Goal: Task Accomplishment & Management: Manage account settings

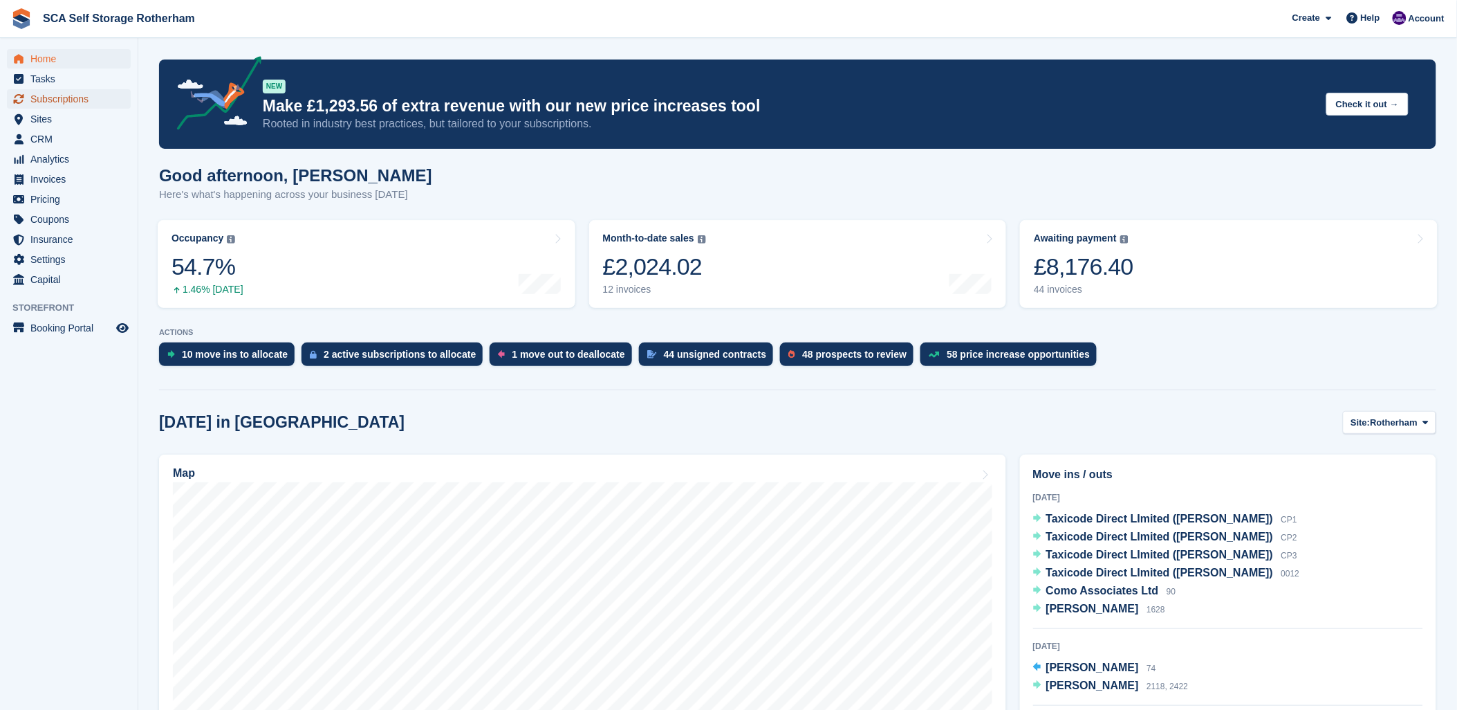
click at [72, 94] on span "Subscriptions" at bounding box center [71, 98] width 83 height 19
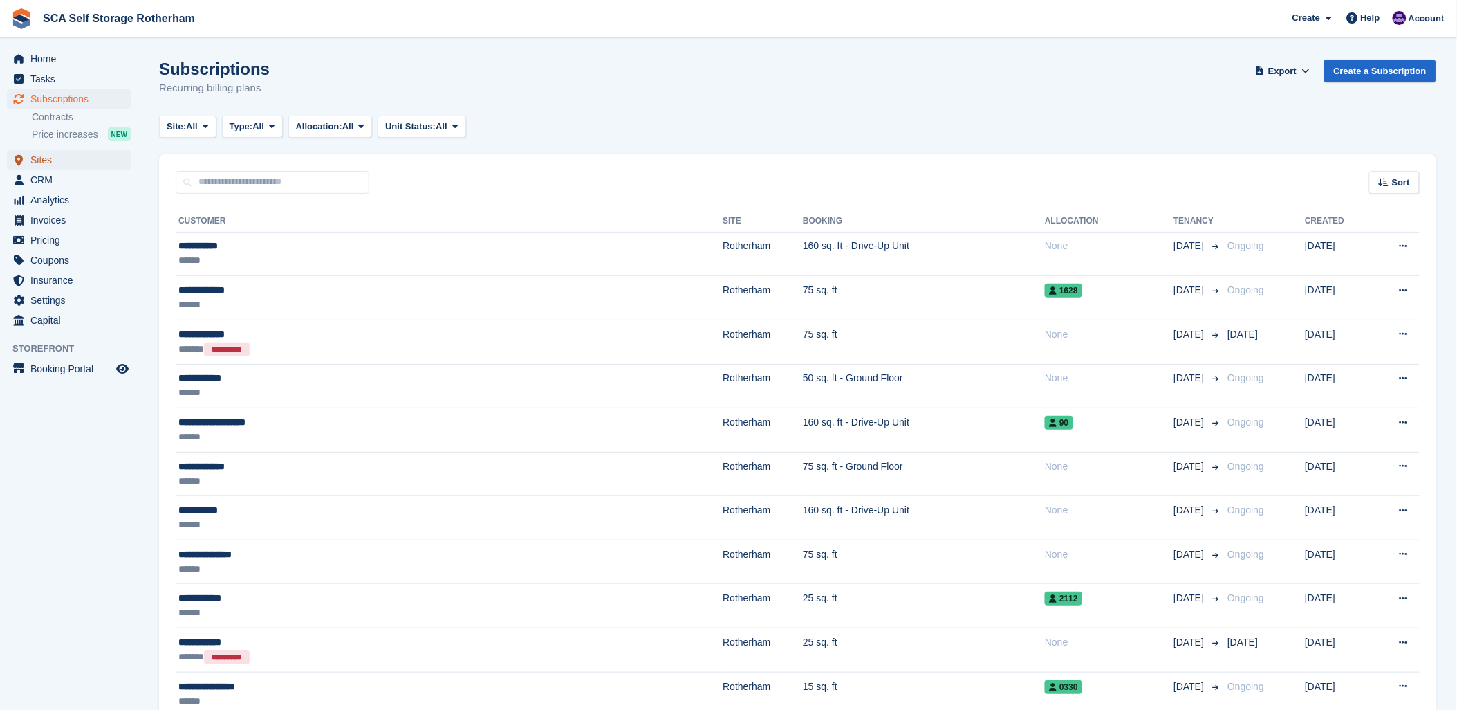
click at [46, 151] on span "Sites" at bounding box center [71, 159] width 83 height 19
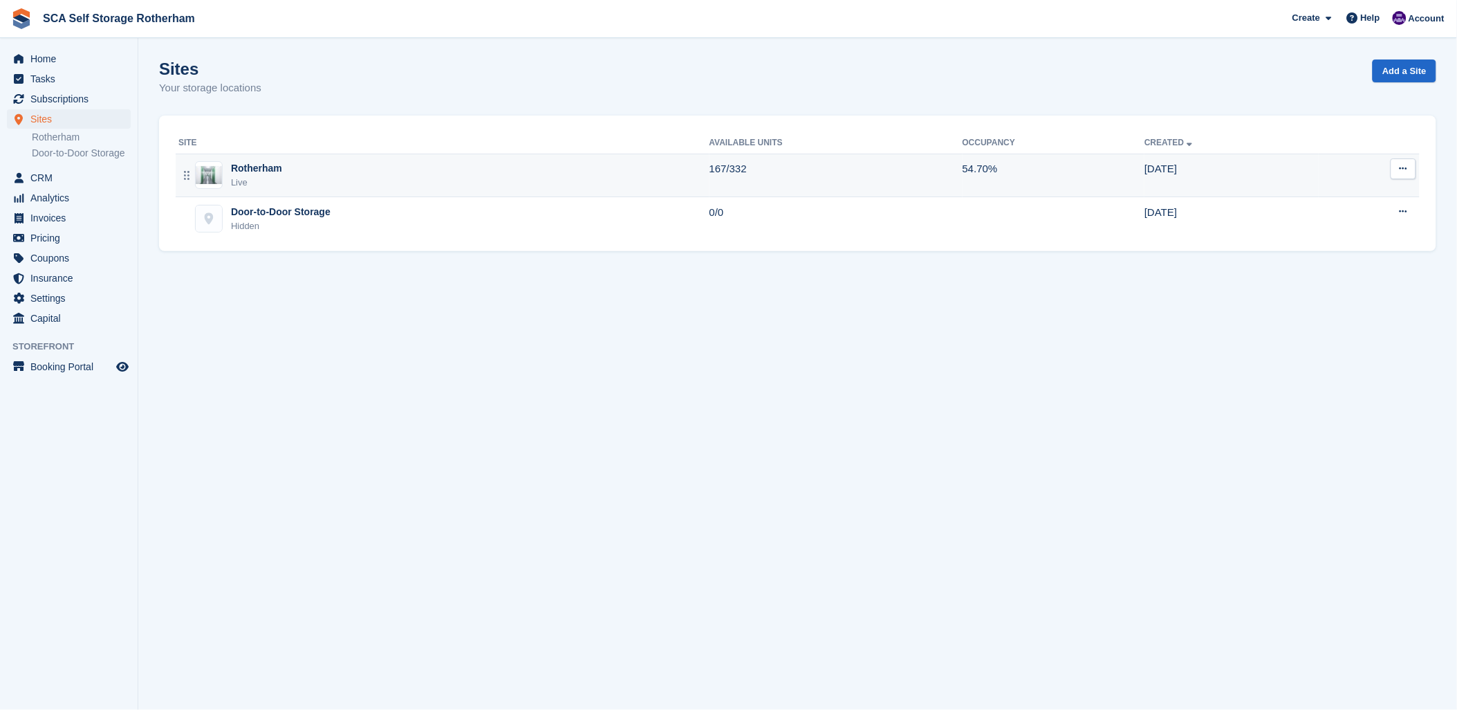
click at [288, 182] on div "Rotherham Live" at bounding box center [443, 175] width 531 height 28
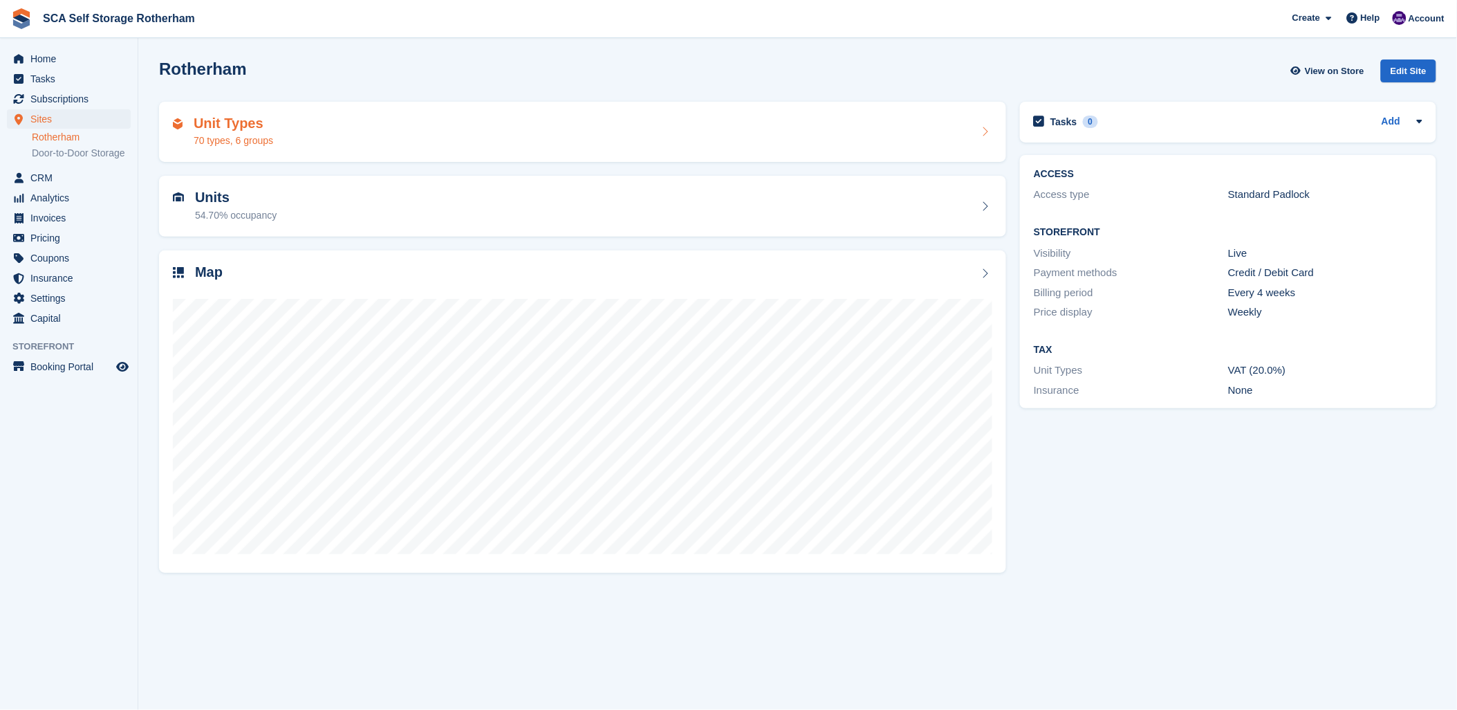
click at [308, 128] on div "Unit Types 70 types, 6 groups" at bounding box center [583, 131] width 820 height 33
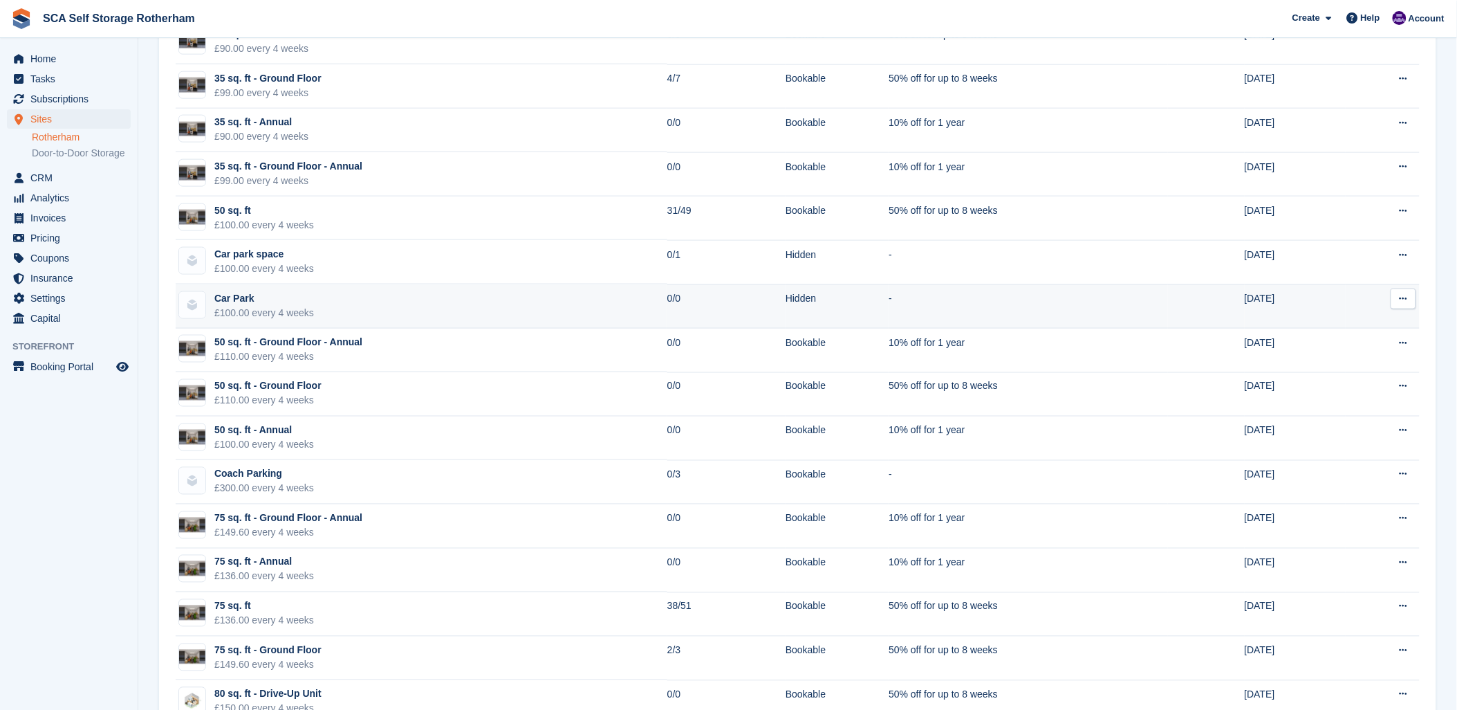
scroll to position [614, 0]
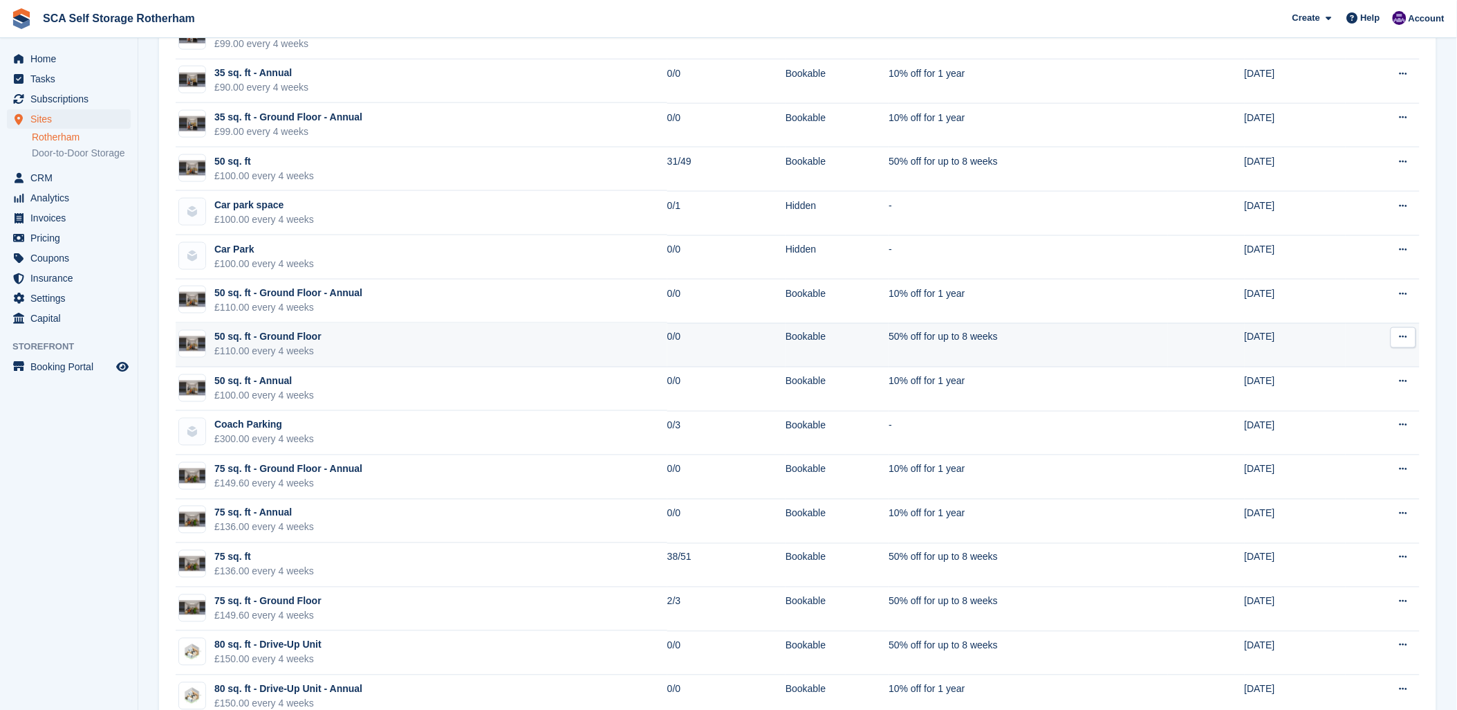
click at [416, 335] on td "50 sq. ft - Ground Floor £110.00 every 4 weeks" at bounding box center [422, 345] width 492 height 44
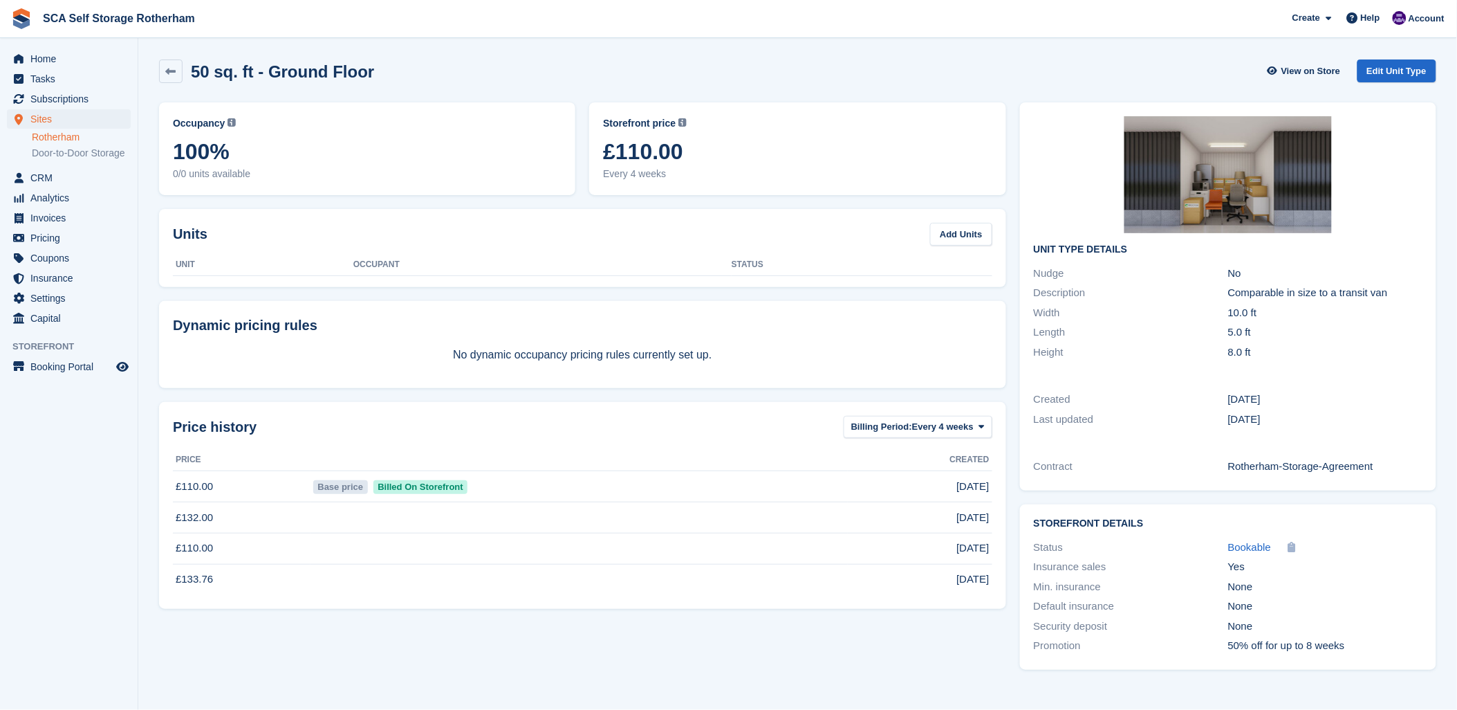
click at [546, 57] on div "50 sq. ft - Ground Floor View on Store Edit Unit Type" at bounding box center [797, 74] width 1291 height 43
drag, startPoint x: 614, startPoint y: 80, endPoint x: 596, endPoint y: 74, distance: 19.0
click at [610, 79] on div "50 sq. ft - Ground Floor View on Store Edit Unit Type" at bounding box center [797, 71] width 1277 height 24
click at [73, 134] on link "Rotherham" at bounding box center [81, 137] width 99 height 13
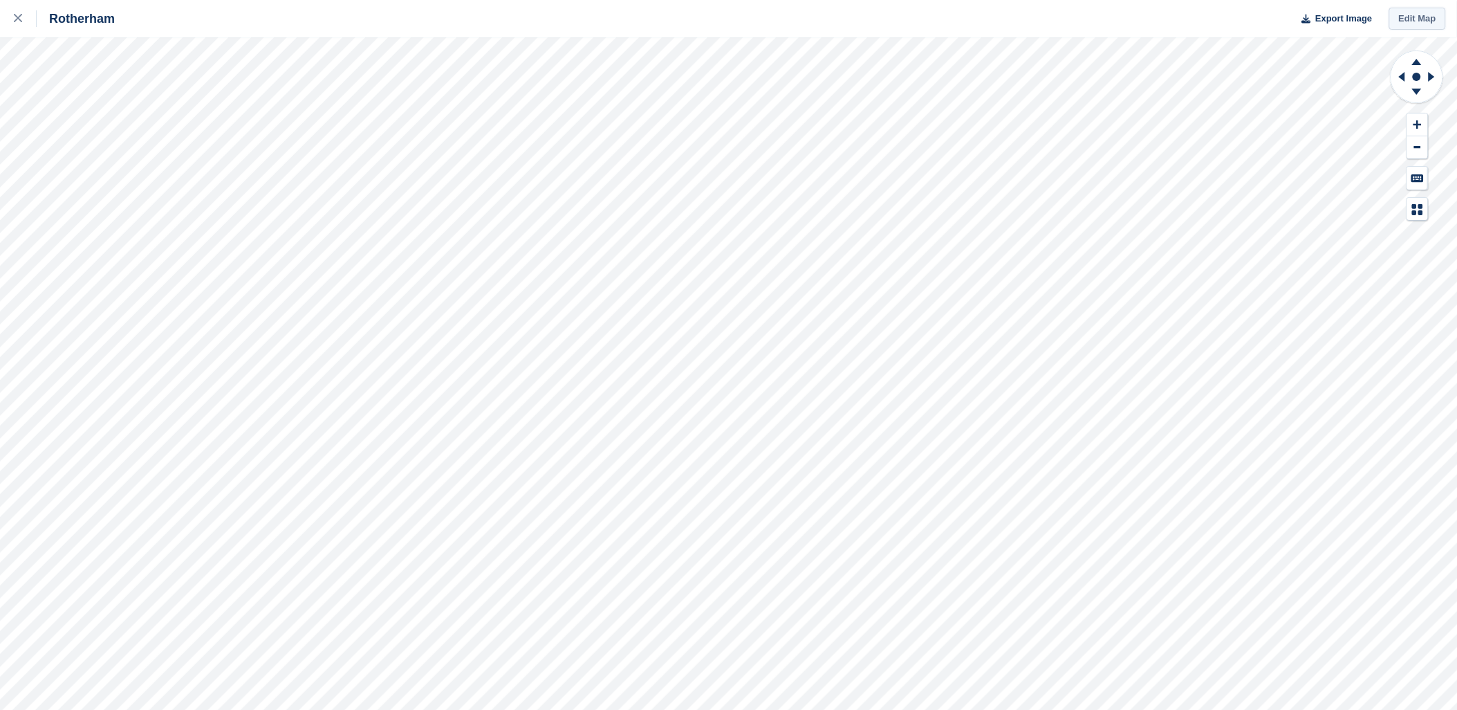
click at [1409, 24] on link "Edit Map" at bounding box center [1417, 19] width 57 height 23
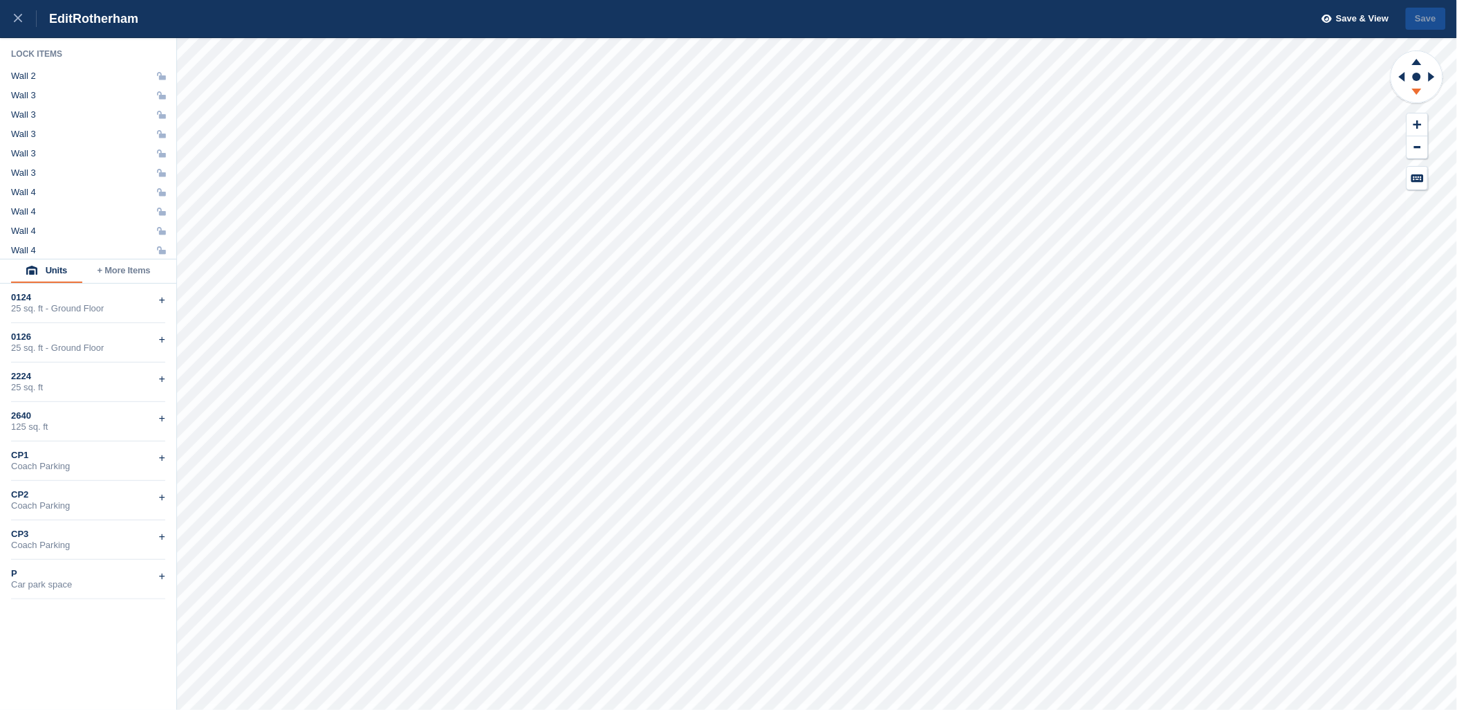
click at [1414, 93] on icon at bounding box center [1417, 93] width 36 height 17
click at [1396, 80] on icon at bounding box center [1400, 77] width 17 height 36
drag, startPoint x: 1430, startPoint y: 81, endPoint x: 1411, endPoint y: 89, distance: 20.2
click at [1425, 84] on icon at bounding box center [1417, 77] width 55 height 55
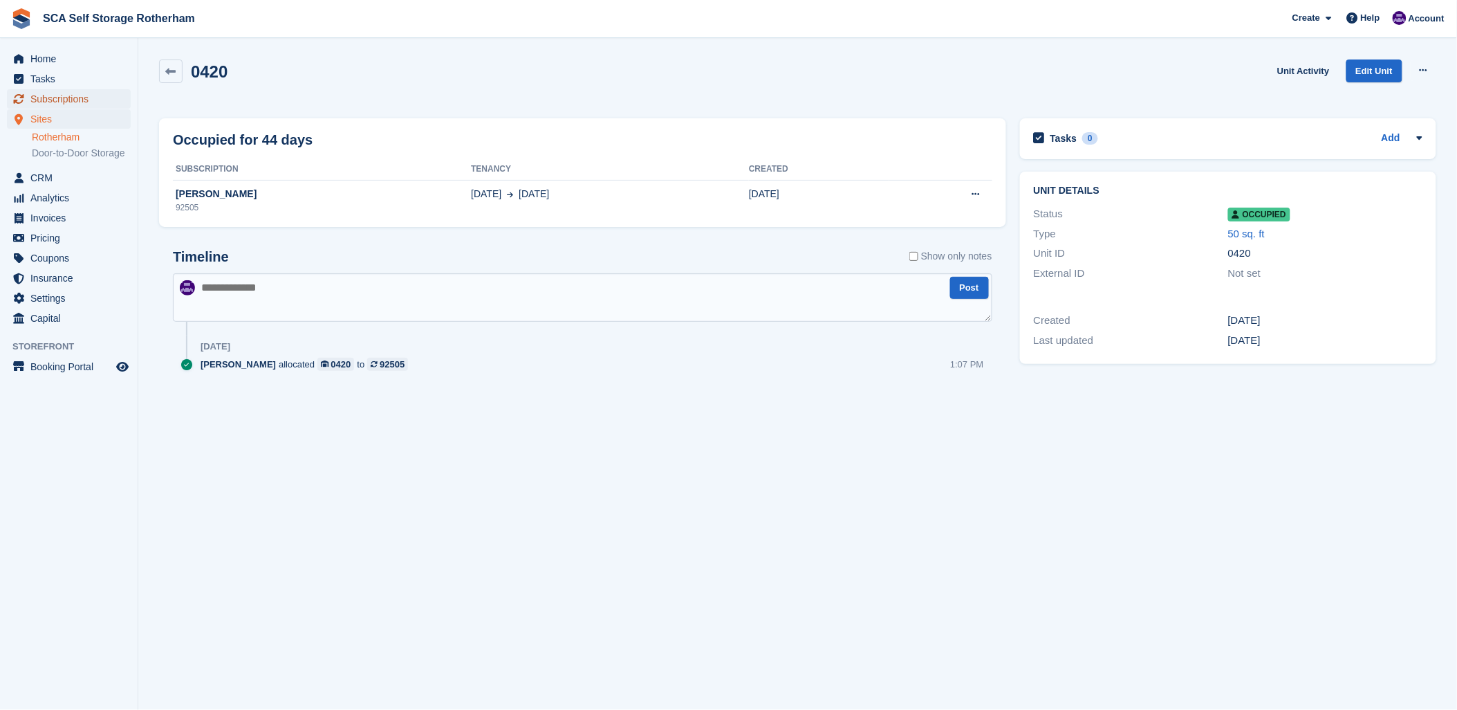
click at [60, 100] on span "Subscriptions" at bounding box center [71, 98] width 83 height 19
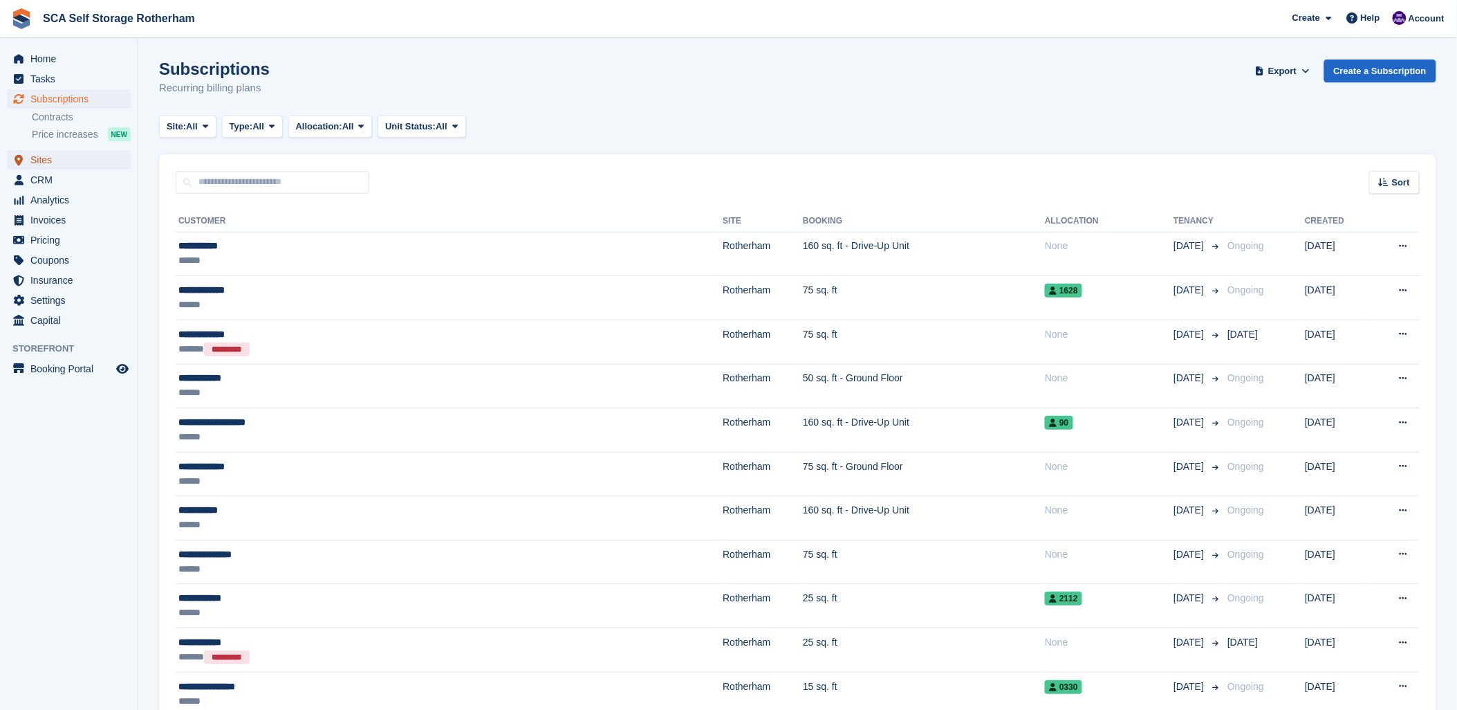
click at [56, 157] on span "Sites" at bounding box center [71, 159] width 83 height 19
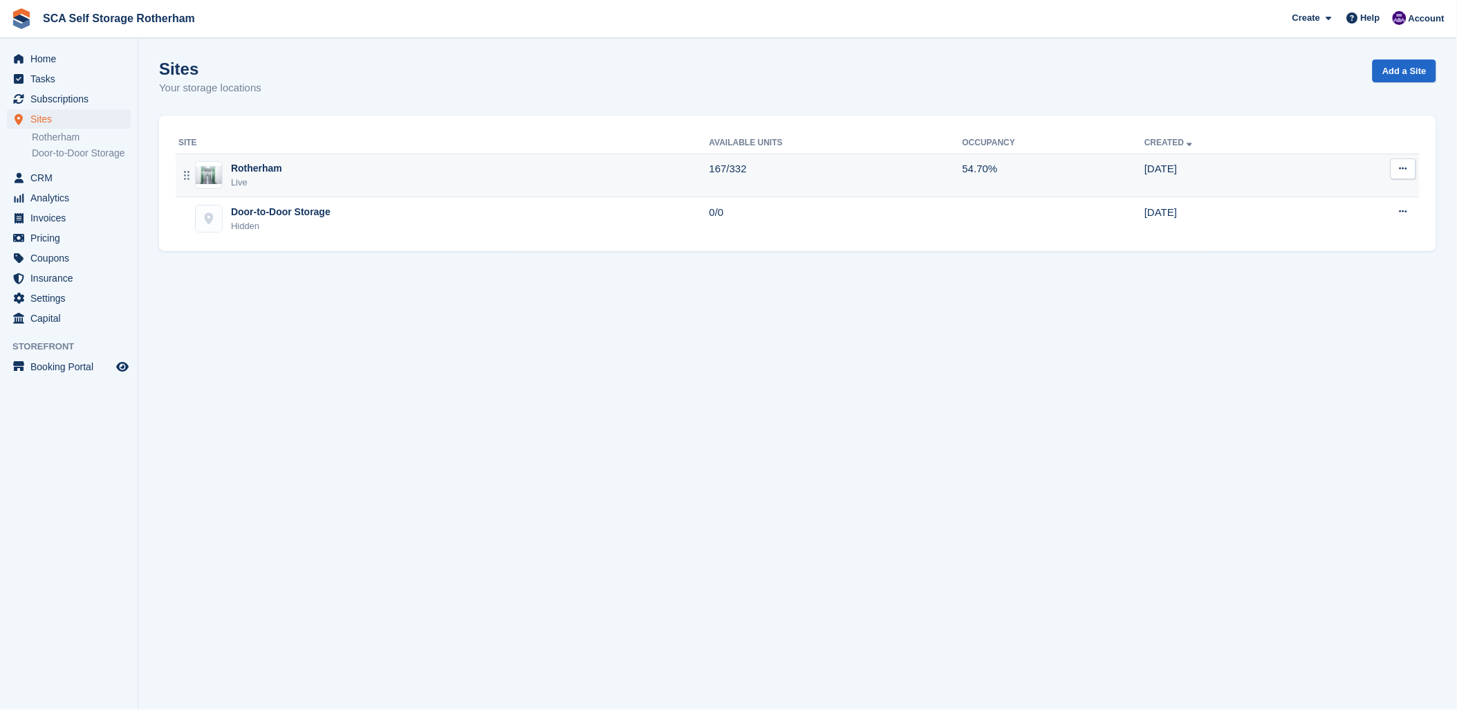
click at [272, 163] on div "Rotherham" at bounding box center [256, 168] width 51 height 15
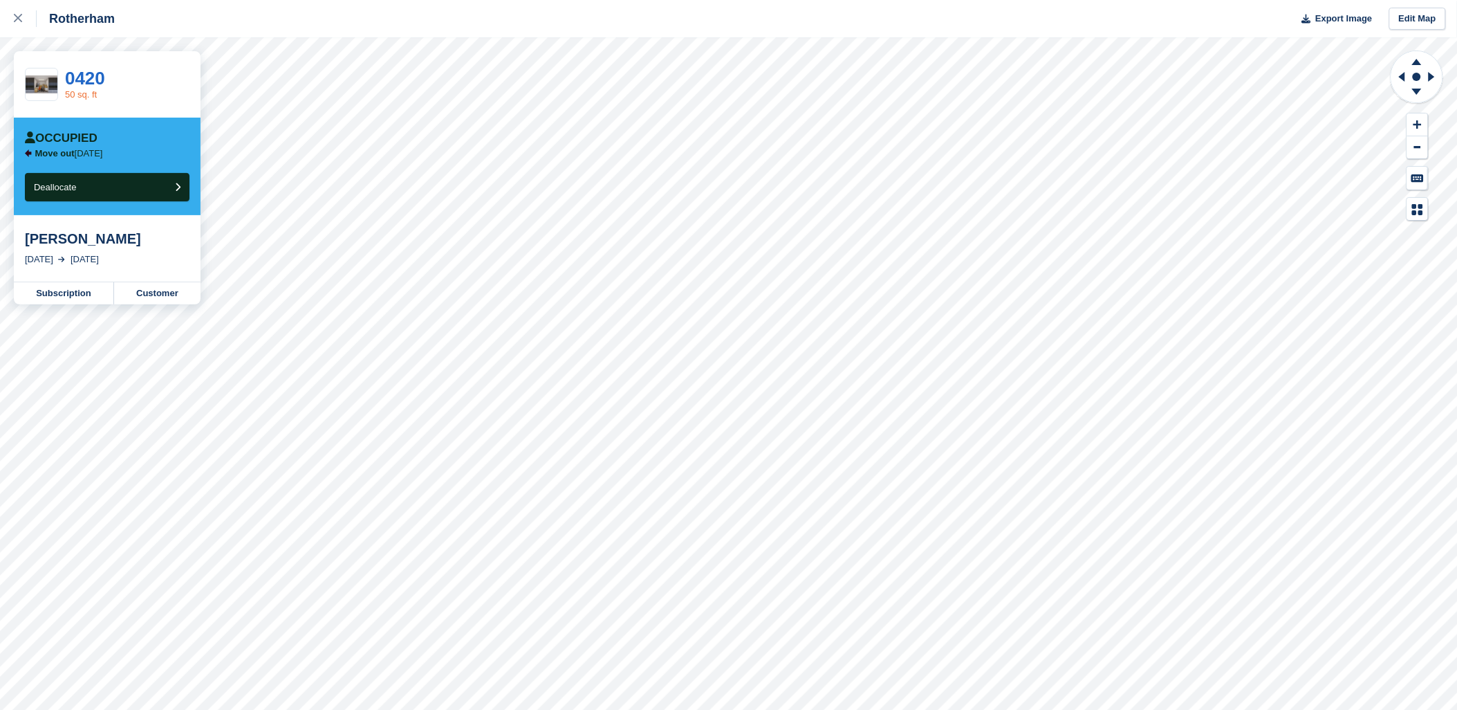
click at [90, 94] on link "50 sq. ft" at bounding box center [81, 94] width 32 height 10
click at [18, 17] on icon at bounding box center [18, 18] width 8 height 8
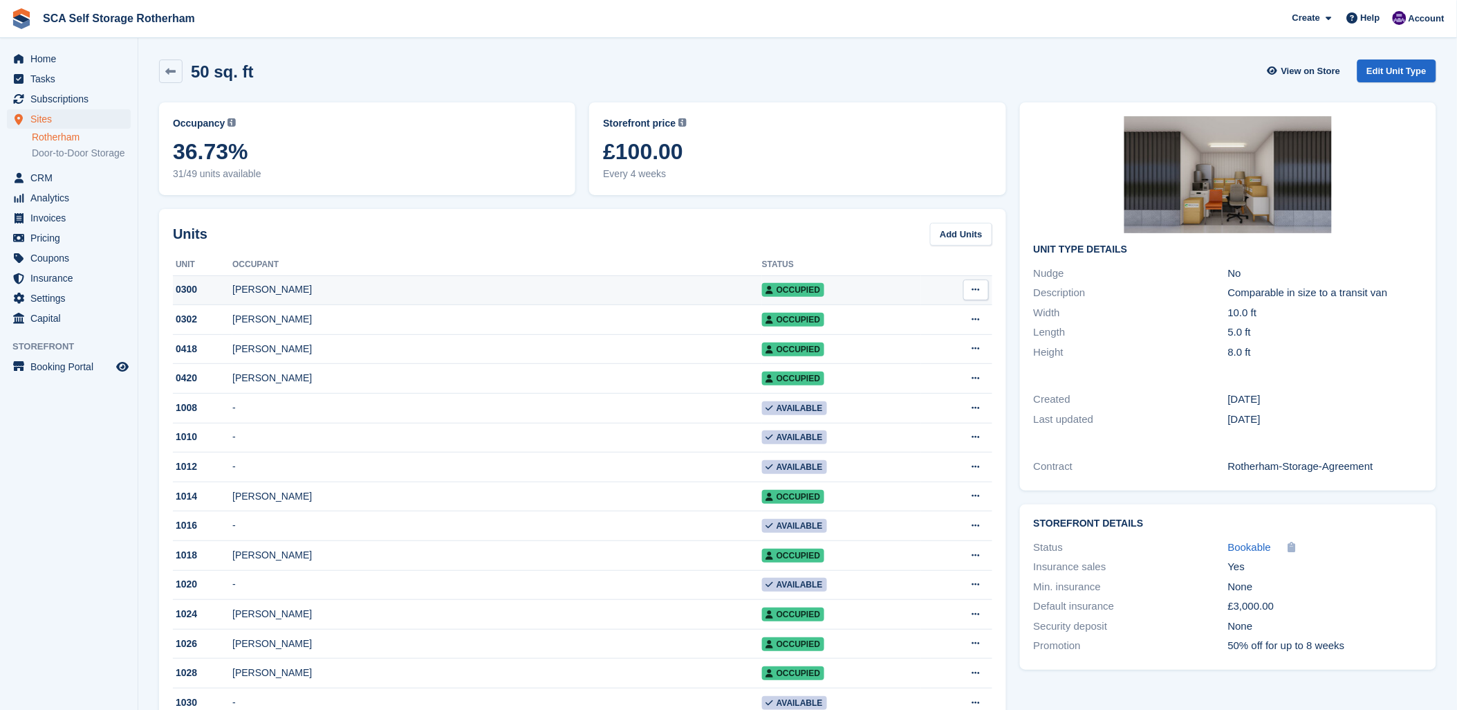
click at [185, 287] on div "0300" at bounding box center [202, 289] width 59 height 15
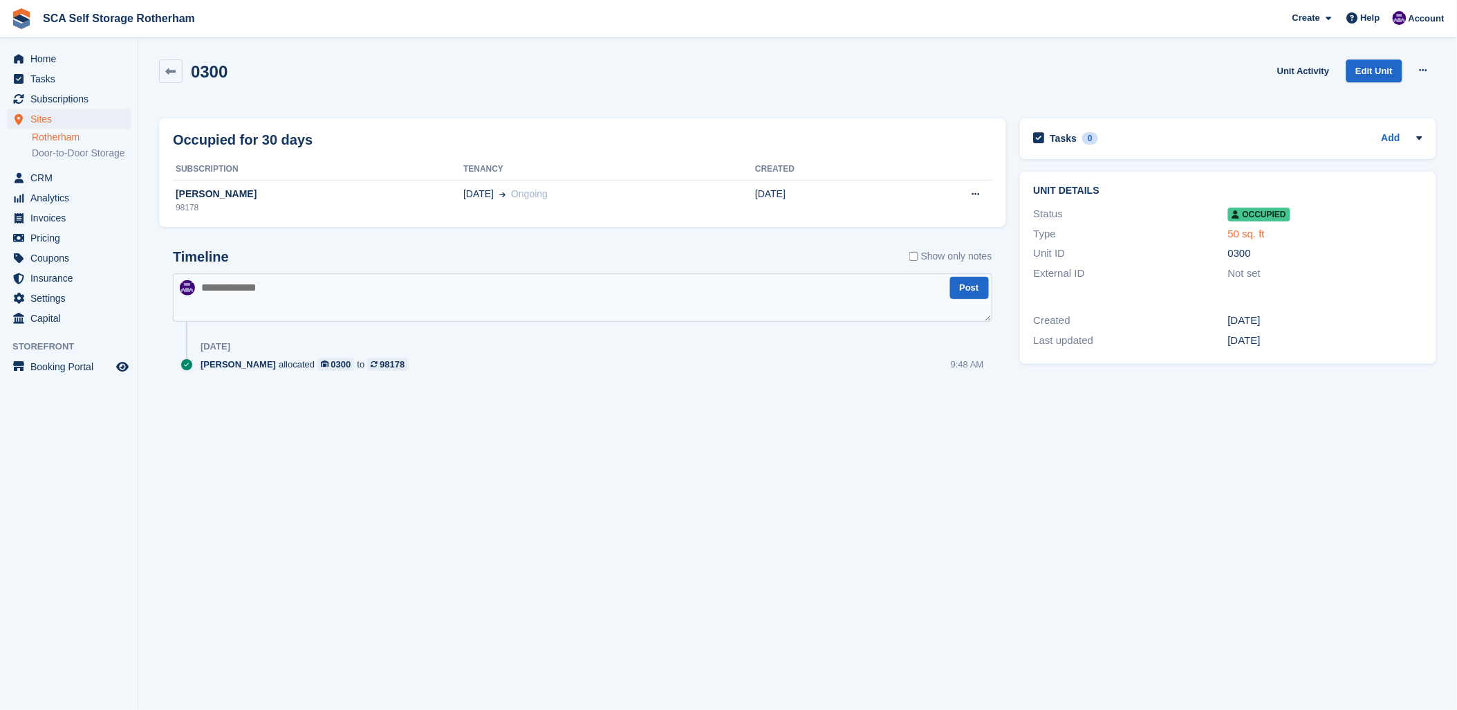
click at [1246, 232] on link "50 sq. ft" at bounding box center [1246, 234] width 37 height 12
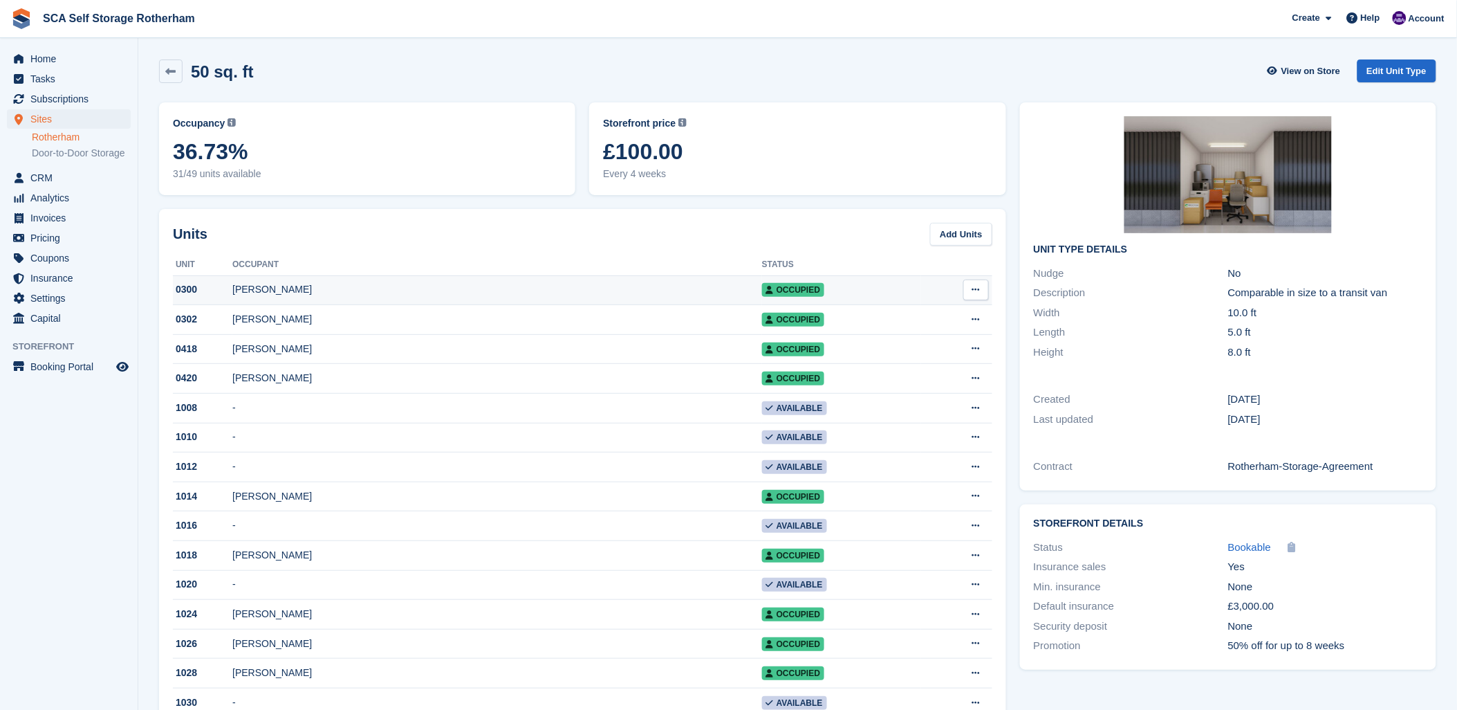
click at [232, 295] on div "0300" at bounding box center [202, 289] width 59 height 15
click at [437, 378] on div "Adrian Persan" at bounding box center [497, 378] width 530 height 15
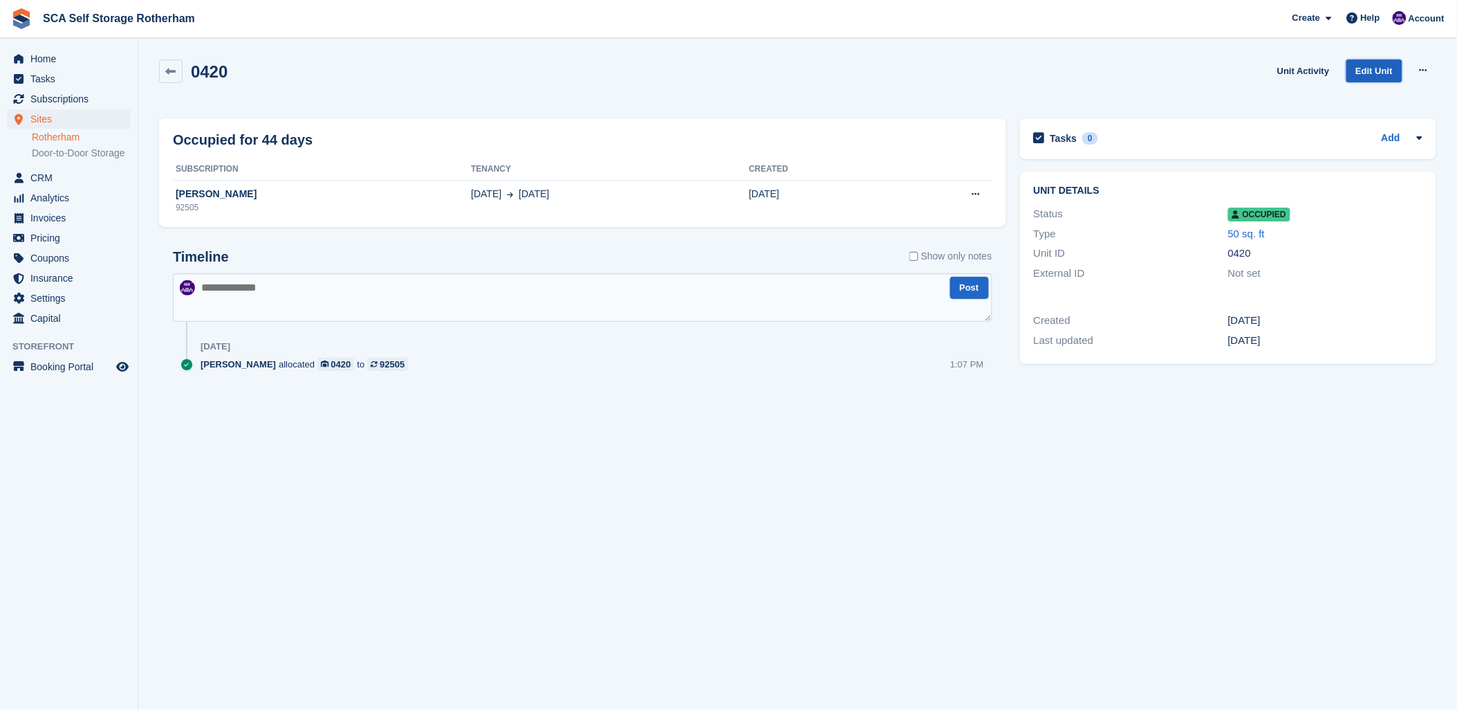
click at [1394, 65] on link "Edit Unit" at bounding box center [1375, 70] width 56 height 23
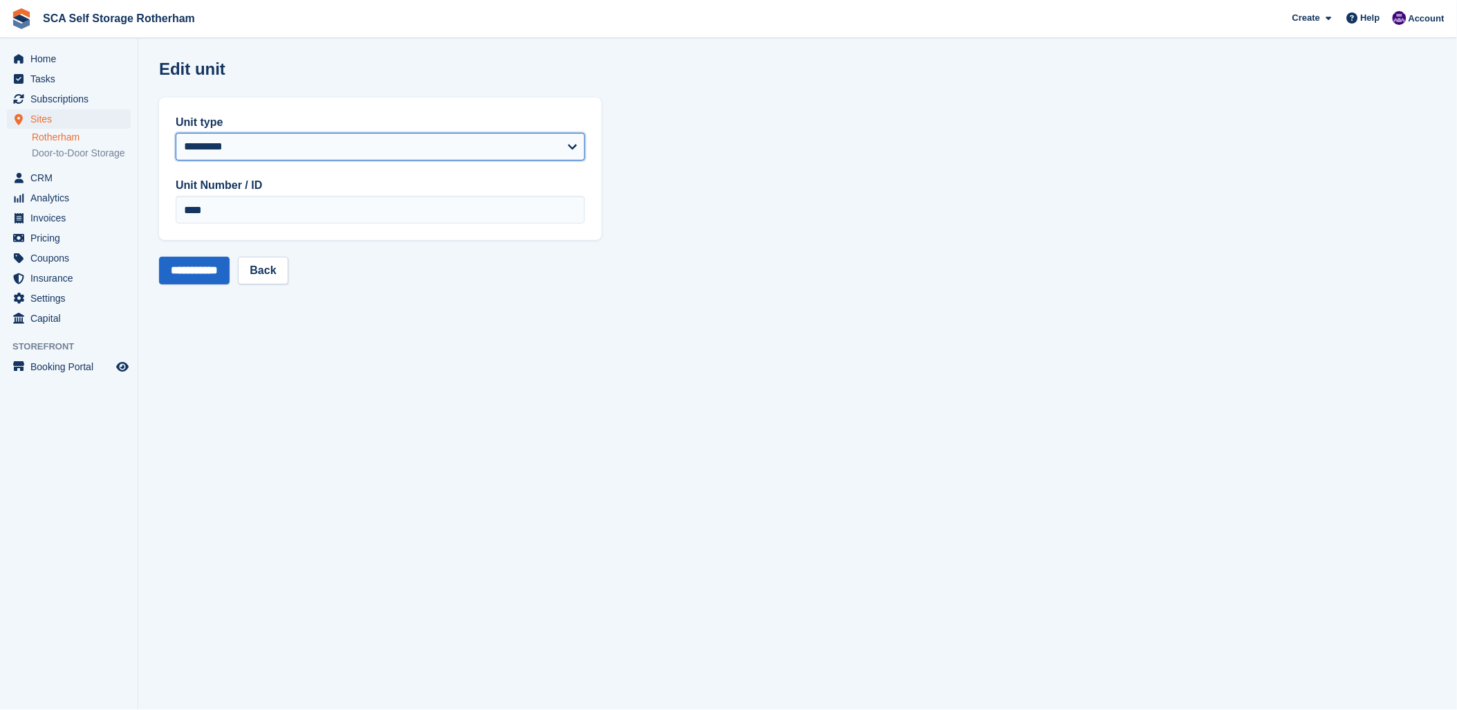
click at [249, 146] on select "**********" at bounding box center [380, 147] width 409 height 28
click at [176, 133] on select "**********" at bounding box center [380, 147] width 409 height 28
click at [252, 147] on select "**********" at bounding box center [380, 147] width 409 height 28
select select "*****"
click at [176, 133] on select "**********" at bounding box center [380, 147] width 409 height 28
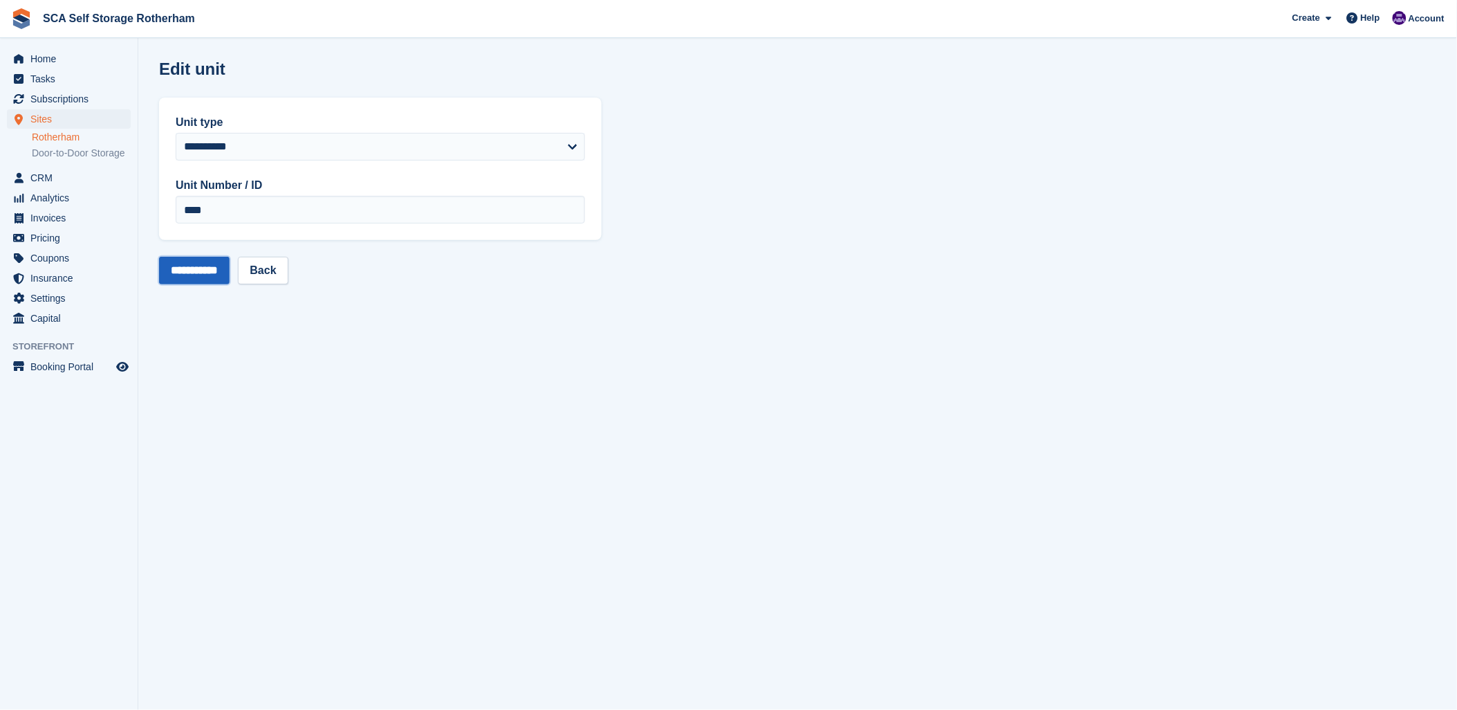
click at [185, 261] on input "**********" at bounding box center [194, 271] width 71 height 28
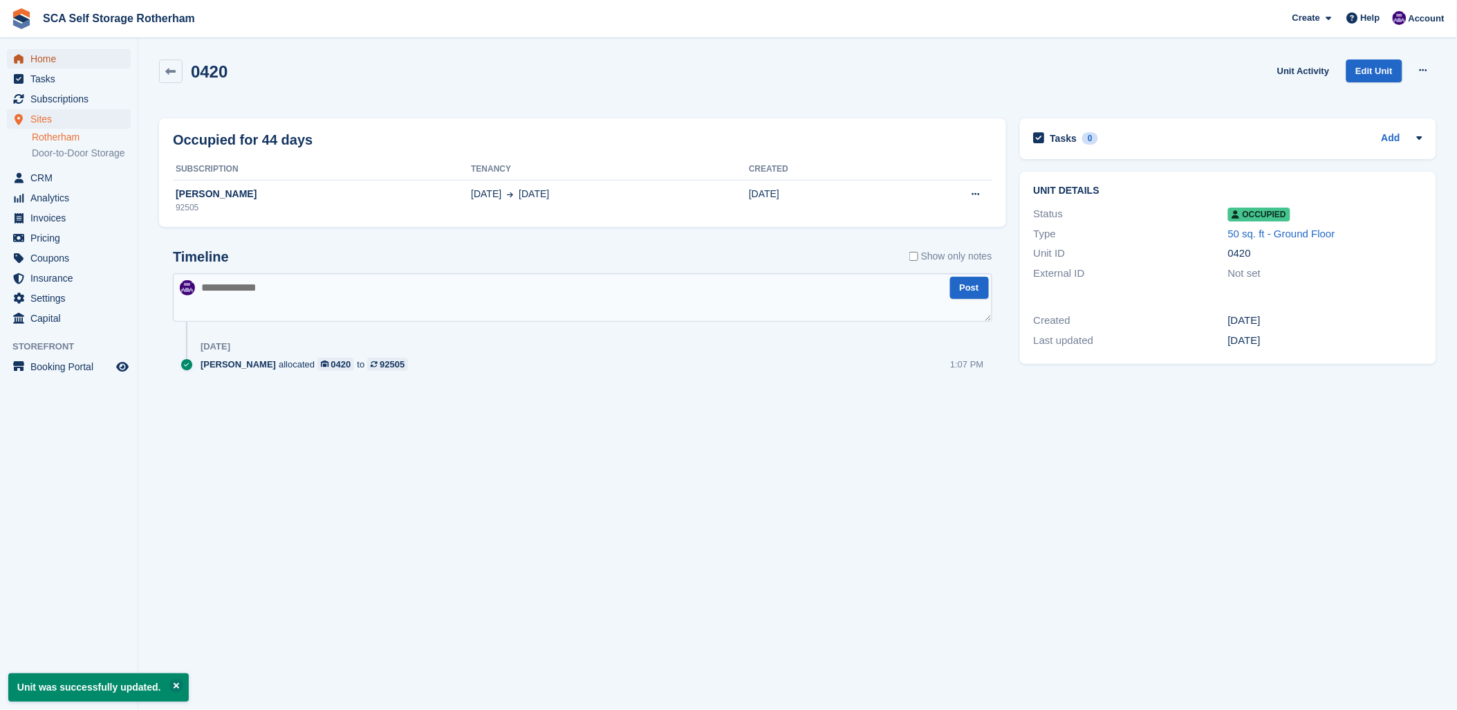
click at [49, 58] on span "Home" at bounding box center [71, 58] width 83 height 19
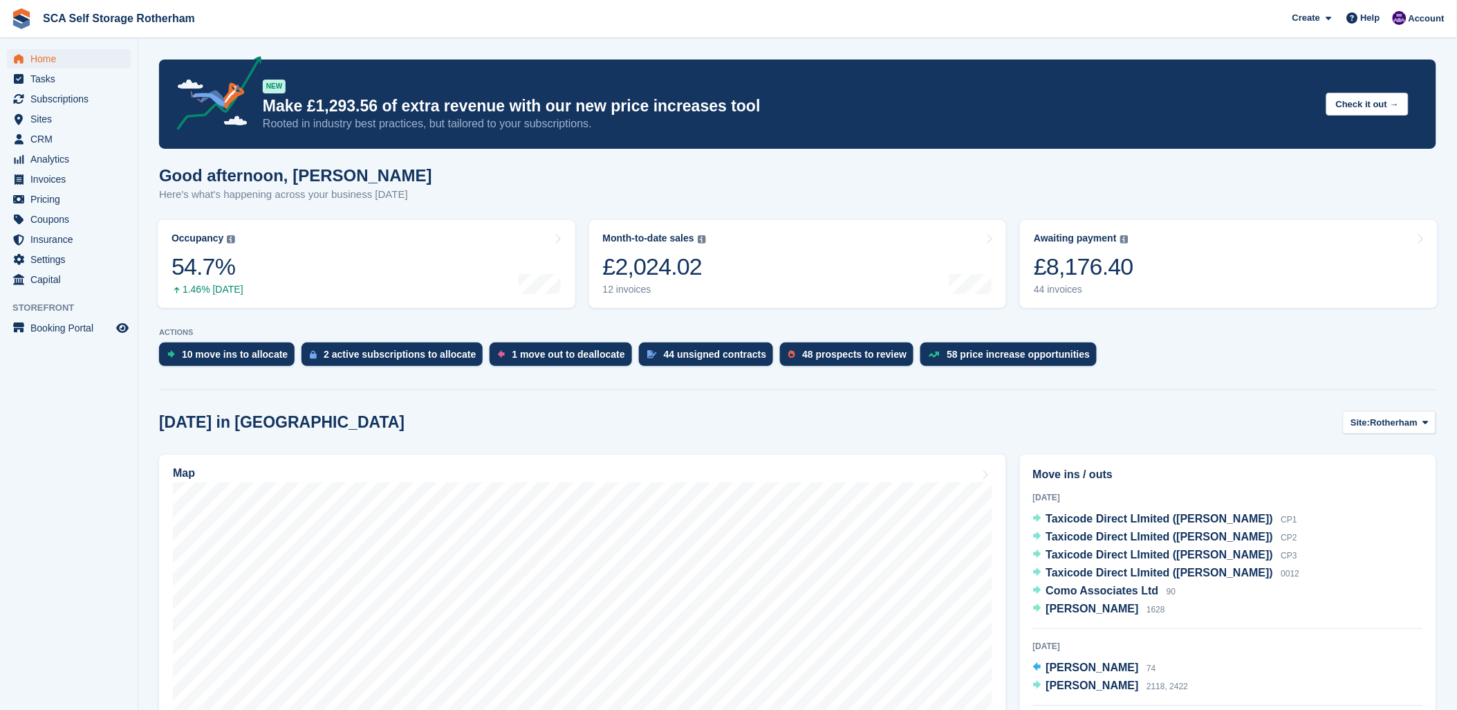
drag, startPoint x: 411, startPoint y: 423, endPoint x: 800, endPoint y: 373, distance: 392.5
click at [430, 420] on div "Today in Rotherham Site: Rotherham Rotherham Door-to-Door Storage" at bounding box center [797, 422] width 1277 height 23
click at [56, 98] on span "Subscriptions" at bounding box center [71, 98] width 83 height 19
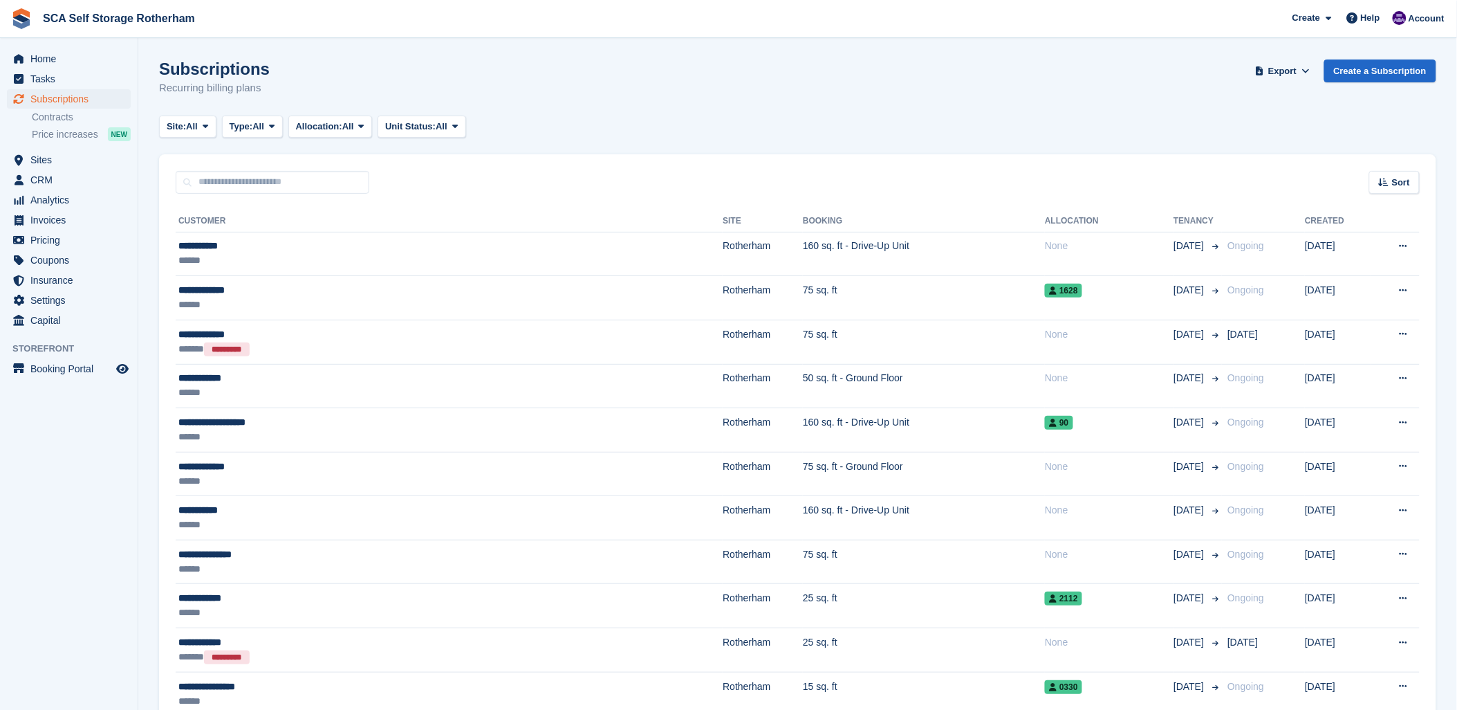
click at [708, 156] on div "Sort Sort by Customer name Date created Move in date Move out date Created (old…" at bounding box center [797, 173] width 1277 height 39
click at [346, 181] on input "text" at bounding box center [273, 182] width 194 height 23
click at [639, 160] on div "Sort Sort by Customer name Date created Move in date Move out date Created (old…" at bounding box center [797, 173] width 1277 height 39
click at [798, 108] on div "Subscriptions Recurring billing plans Export Export Subscriptions Export a CSV …" at bounding box center [797, 85] width 1277 height 53
drag, startPoint x: 761, startPoint y: 124, endPoint x: 444, endPoint y: 102, distance: 317.5
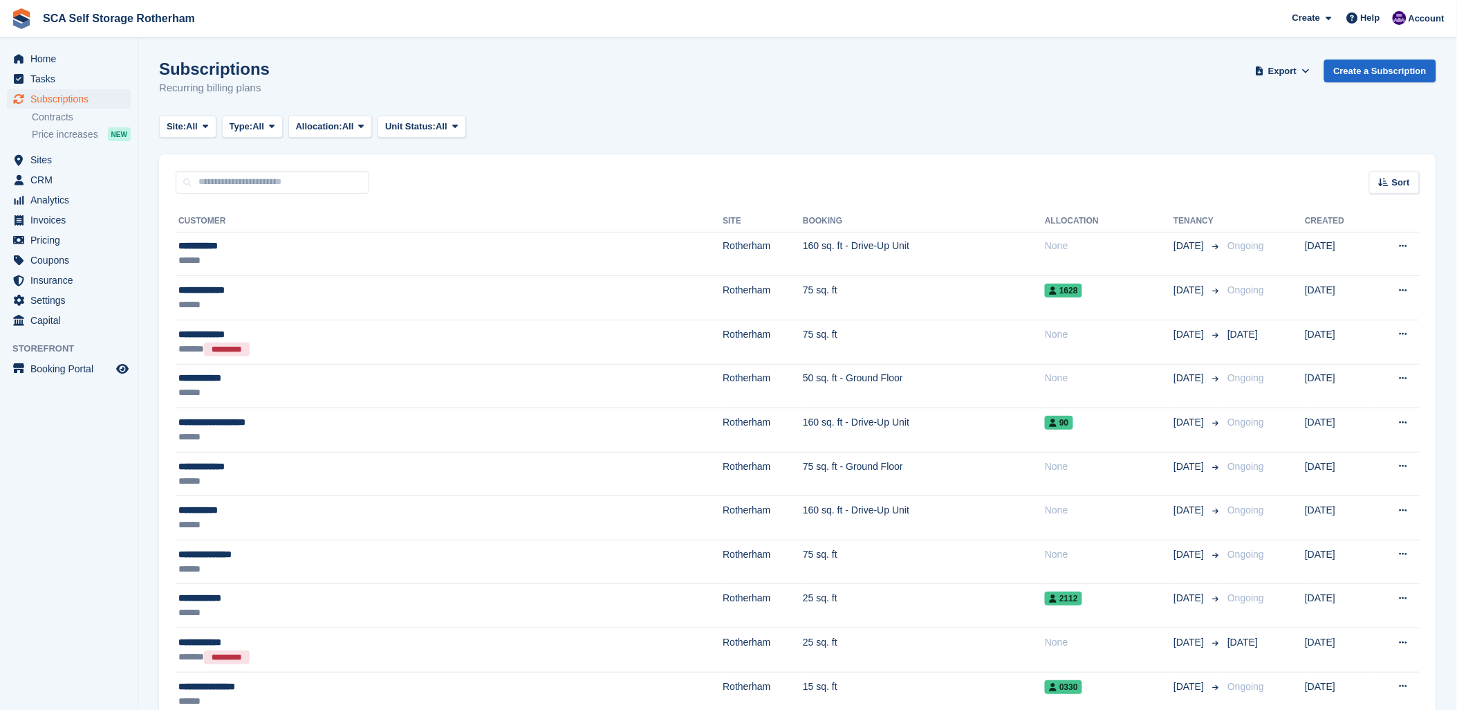
click at [708, 124] on div "Site: All All Rotherham Door-to-Door Storage Type: All All Upcoming Previous Ac…" at bounding box center [797, 126] width 1277 height 23
click at [1421, 28] on div "Account" at bounding box center [1420, 19] width 62 height 24
click at [1315, 137] on div "Logout" at bounding box center [1318, 137] width 33 height 15
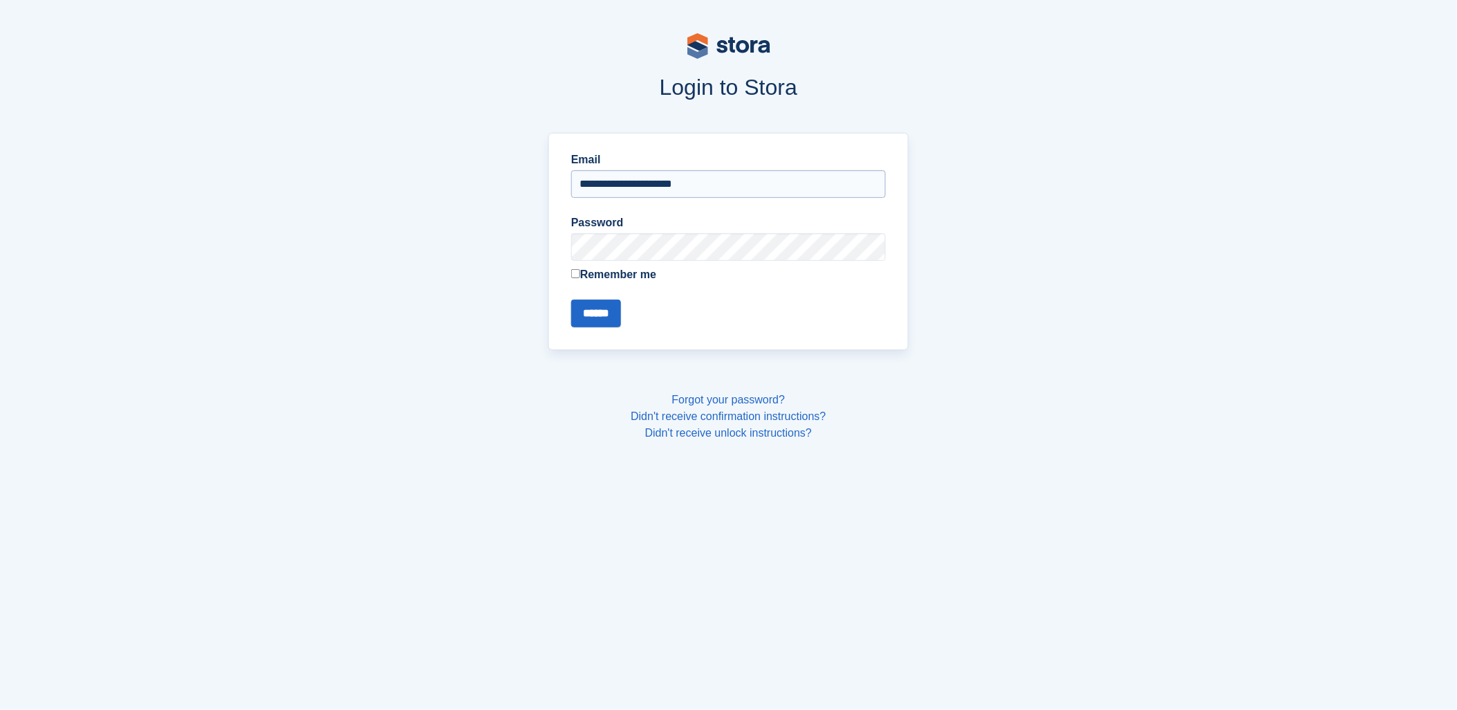
click at [793, 176] on input "**********" at bounding box center [728, 184] width 315 height 28
type input "**********"
click at [611, 318] on input "******" at bounding box center [596, 313] width 50 height 28
